Goal: Task Accomplishment & Management: Complete application form

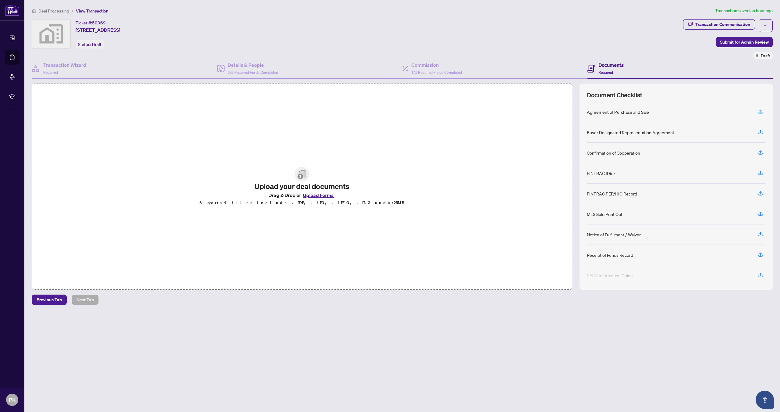
click at [762, 112] on icon "button" at bounding box center [760, 111] width 5 height 5
click at [760, 112] on icon "button" at bounding box center [760, 111] width 5 height 5
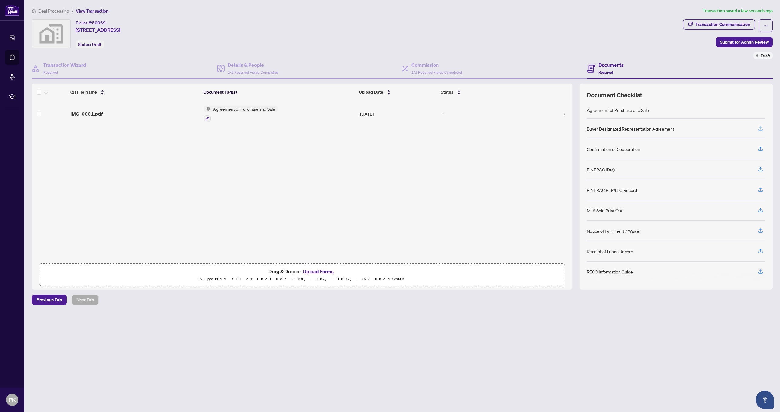
click at [761, 130] on icon "button" at bounding box center [760, 128] width 5 height 5
click at [78, 22] on div "Ticket #: 50069" at bounding box center [91, 22] width 30 height 7
click at [760, 143] on icon "button" at bounding box center [760, 144] width 2 height 3
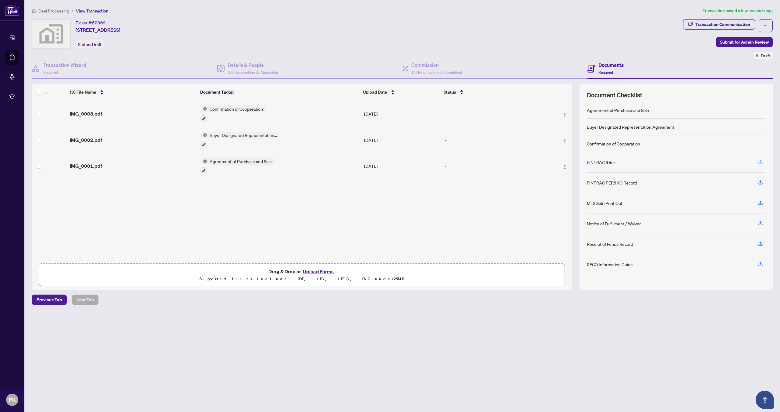
click at [759, 161] on icon "button" at bounding box center [760, 161] width 5 height 5
click at [760, 197] on icon "button" at bounding box center [760, 198] width 2 height 3
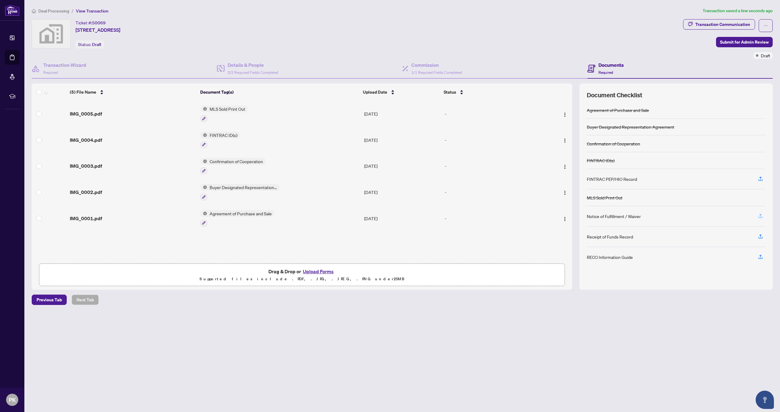
click at [760, 216] on icon "button" at bounding box center [760, 215] width 5 height 5
click at [761, 232] on icon "button" at bounding box center [760, 231] width 2 height 3
click at [737, 39] on span "Submit for Admin Review" at bounding box center [744, 42] width 49 height 10
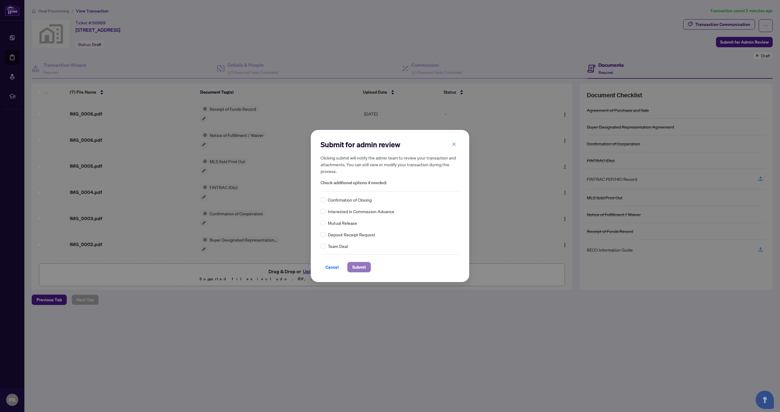
click at [353, 265] on span "Submit" at bounding box center [359, 267] width 14 height 10
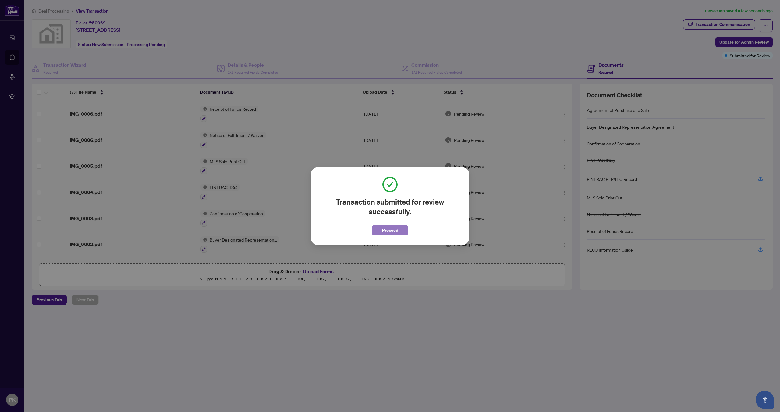
click at [391, 230] on span "Proceed" at bounding box center [390, 230] width 16 height 10
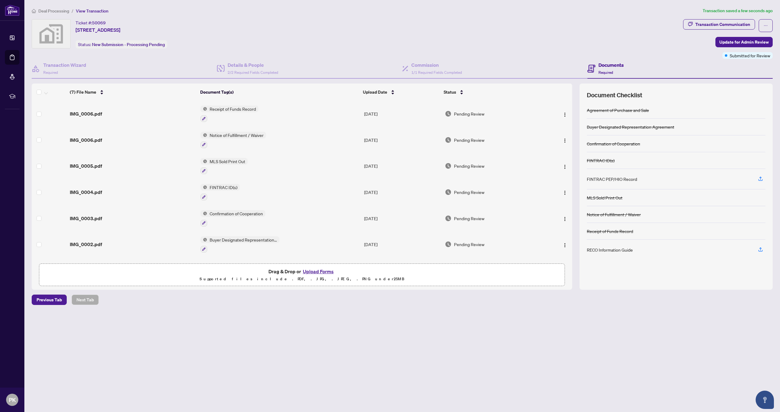
click at [84, 10] on span "View Transaction" at bounding box center [92, 10] width 33 height 5
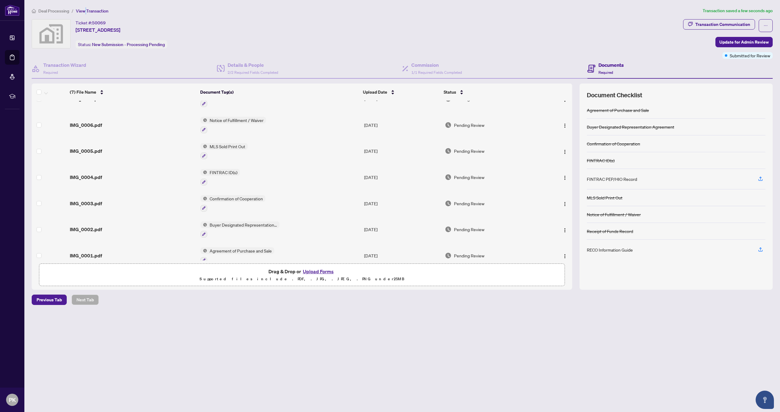
scroll to position [24, 0]
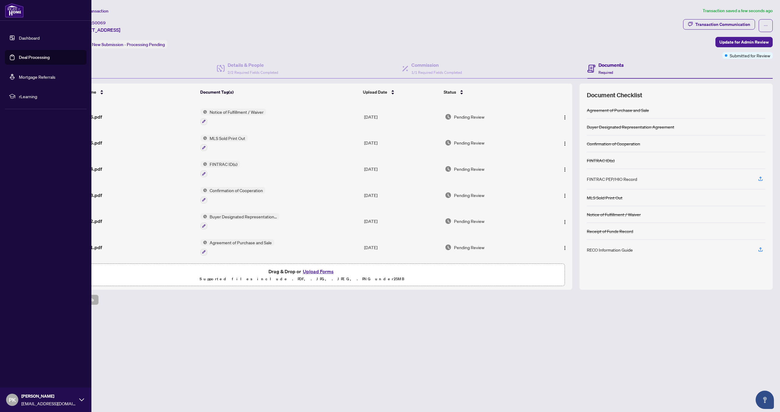
click at [80, 397] on icon at bounding box center [81, 399] width 5 height 5
click at [24, 365] on span "Logout" at bounding box center [25, 363] width 14 height 10
